Goal: Transaction & Acquisition: Obtain resource

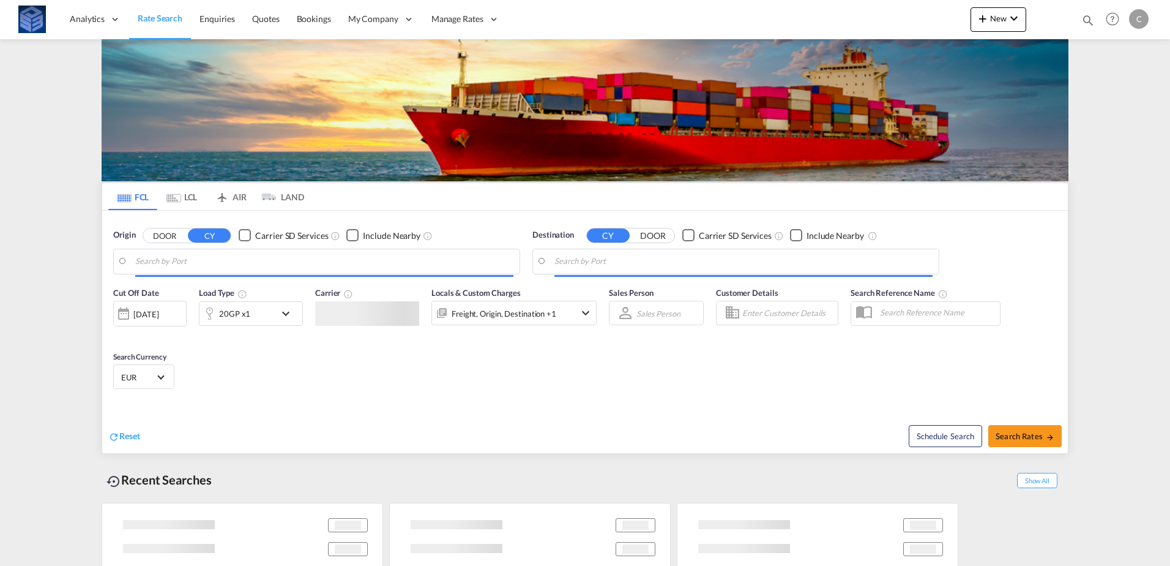
type input "[GEOGRAPHIC_DATA], [GEOGRAPHIC_DATA]"
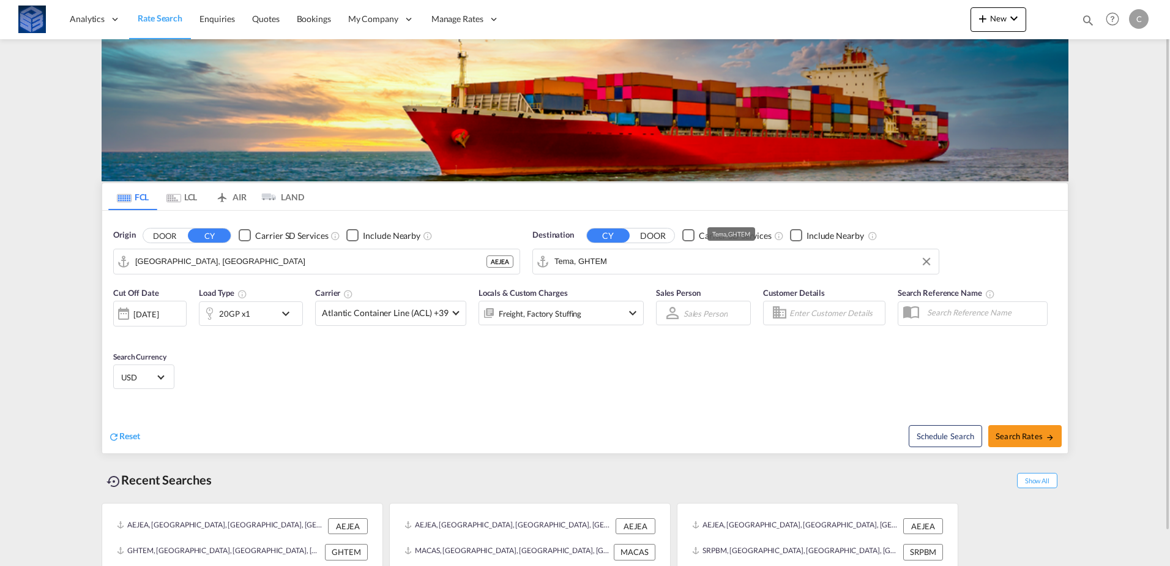
click at [603, 258] on input "Tema, GHTEM" at bounding box center [744, 261] width 378 height 18
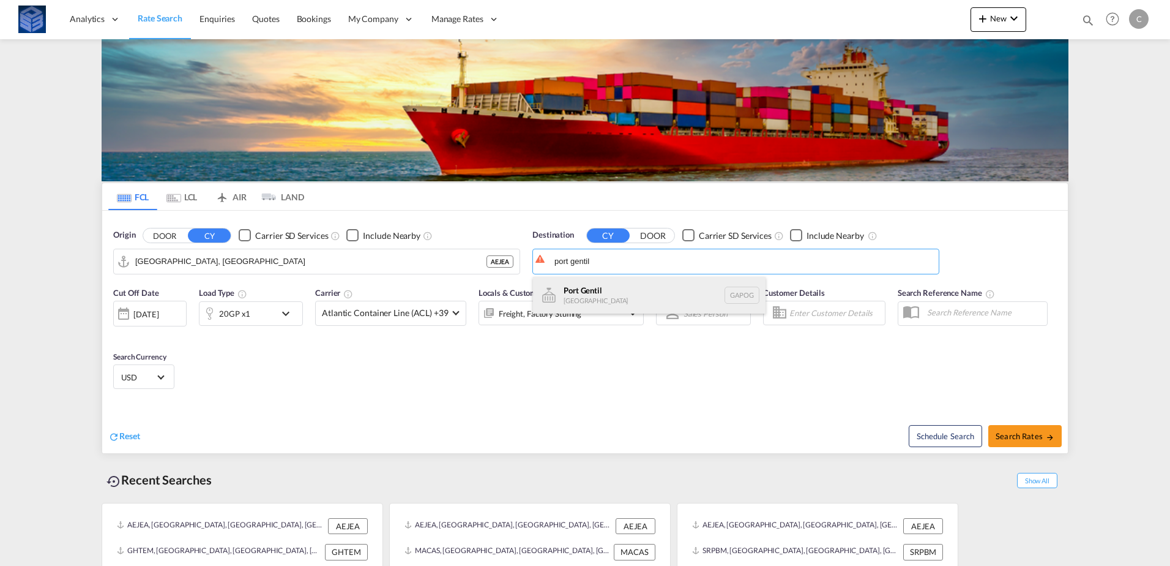
click at [595, 286] on div "[GEOGRAPHIC_DATA] [GEOGRAPHIC_DATA] GAPOG" at bounding box center [649, 295] width 233 height 37
type input "Port Gentil, GAPOG"
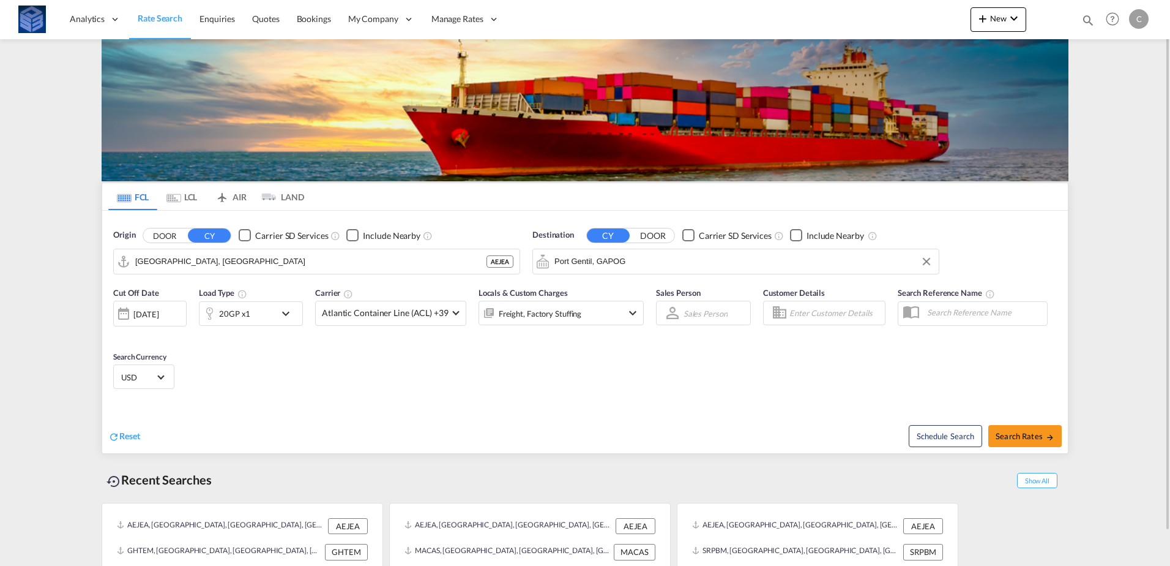
click at [296, 365] on div "Cut Off Date [DATE] [DATE] Load Type 20GP x1 Carrier Atlantic Container Line (A…" at bounding box center [585, 339] width 966 height 119
click at [253, 318] on div "20GP x1" at bounding box center [238, 313] width 76 height 24
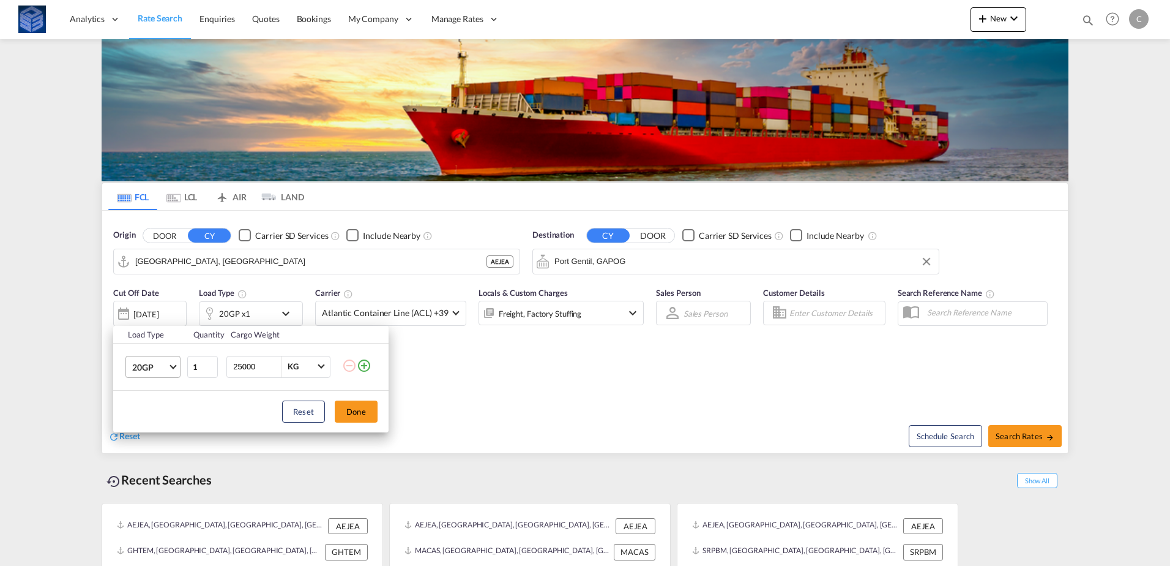
click at [133, 373] on md-select-value "20GP" at bounding box center [155, 366] width 49 height 21
click at [143, 397] on div "40GP" at bounding box center [142, 396] width 21 height 12
drag, startPoint x: 237, startPoint y: 367, endPoint x: 230, endPoint y: 366, distance: 6.8
click at [230, 366] on div "25000 KG KG" at bounding box center [278, 367] width 104 height 22
type input "15000"
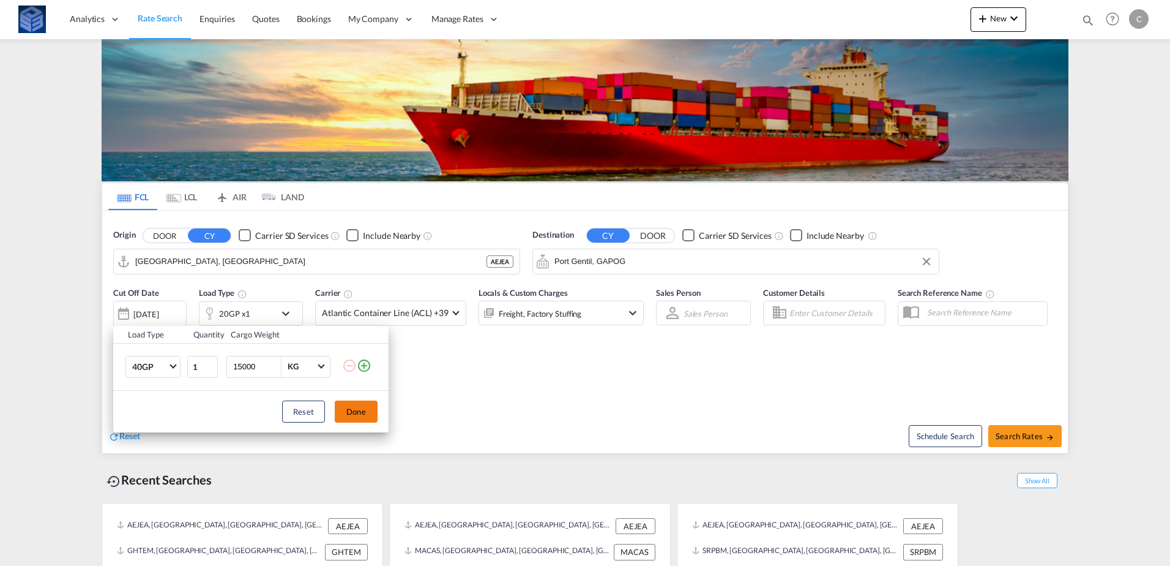
click at [338, 408] on button "Done" at bounding box center [356, 411] width 43 height 22
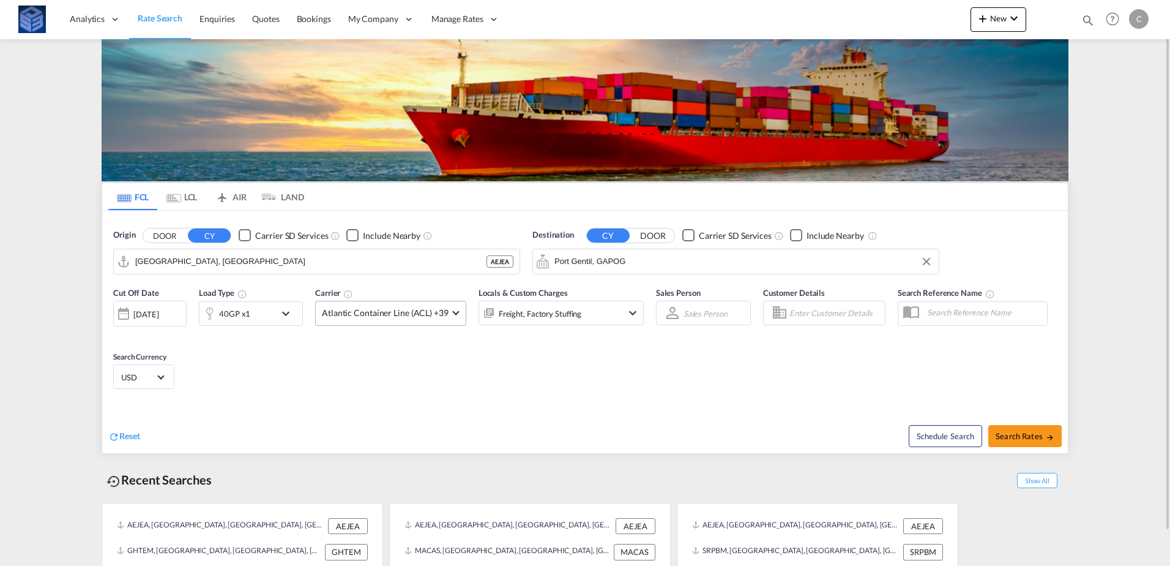
click at [424, 321] on md-select-value "Atlantic Container Line (ACL) +39" at bounding box center [391, 313] width 150 height 24
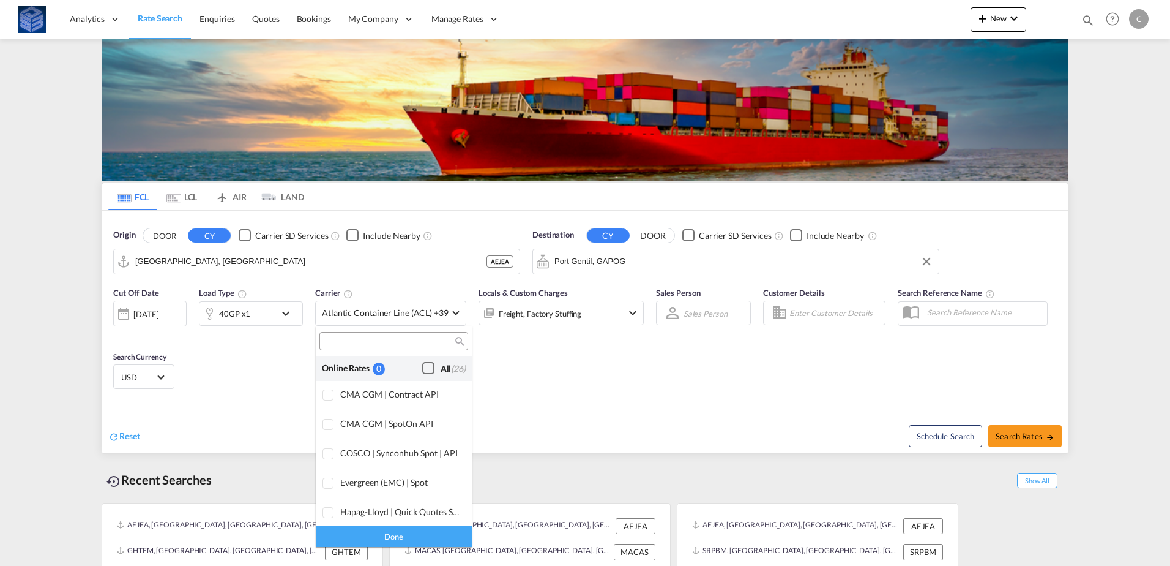
click at [424, 363] on div "Checkbox No Ink" at bounding box center [428, 368] width 12 height 12
click at [416, 533] on div "Done" at bounding box center [394, 535] width 156 height 21
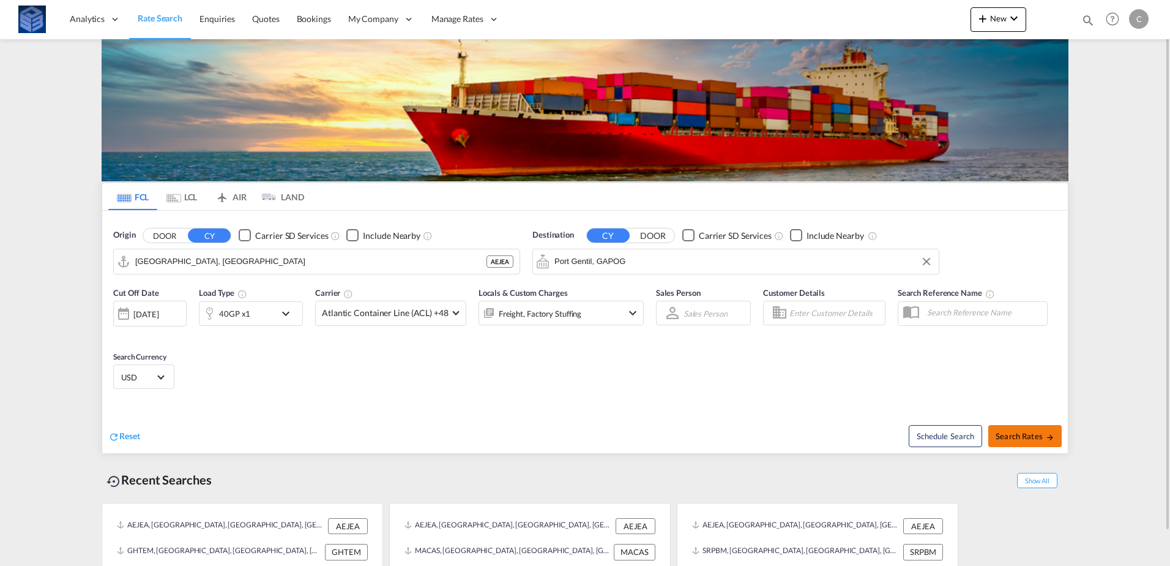
click at [1019, 428] on button "Search Rates" at bounding box center [1025, 436] width 73 height 22
type input "AEJEA to GAPOG / [DATE]"
